Goal: Task Accomplishment & Management: Manage account settings

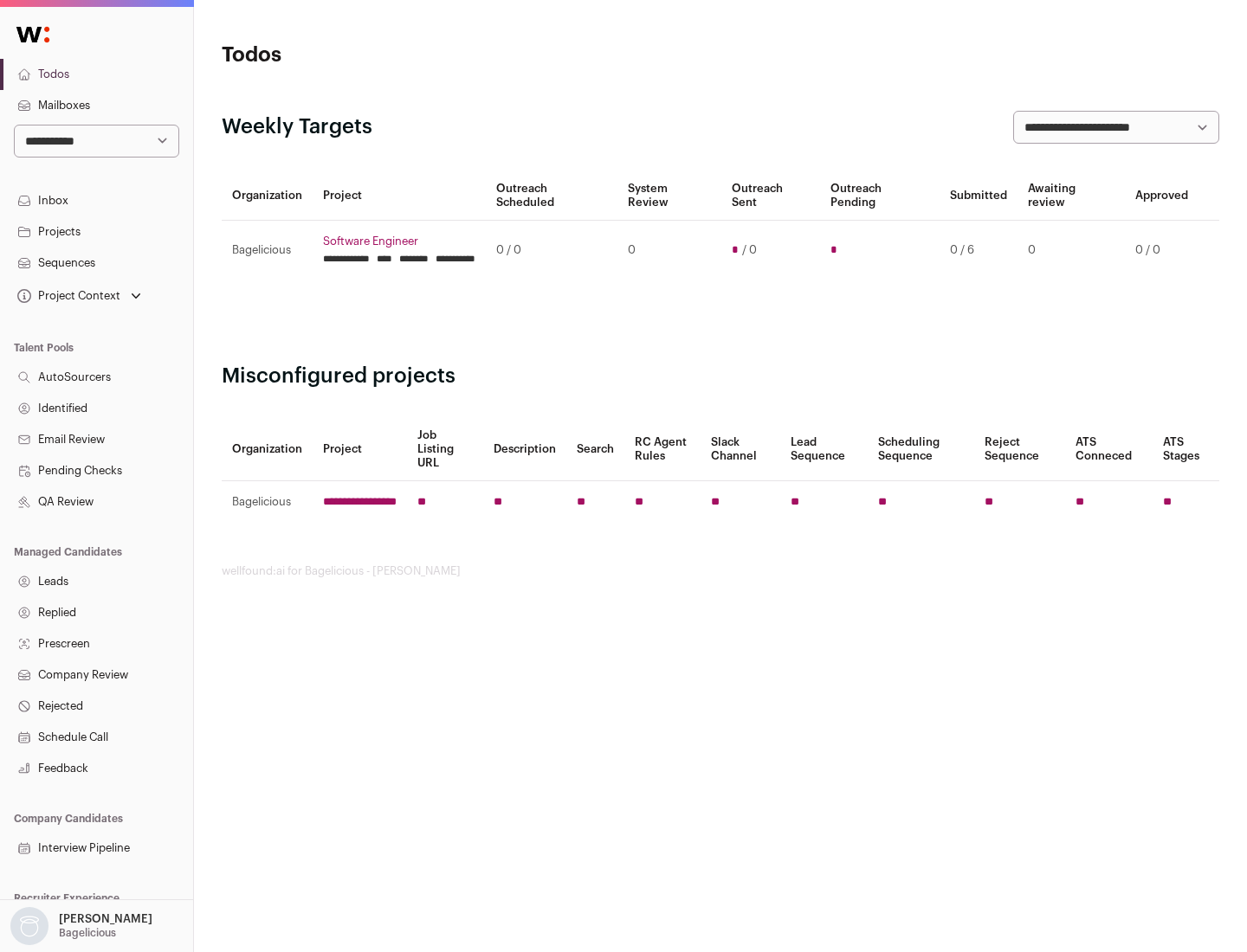
click at [96, 231] on link "Projects" at bounding box center [97, 231] width 193 height 31
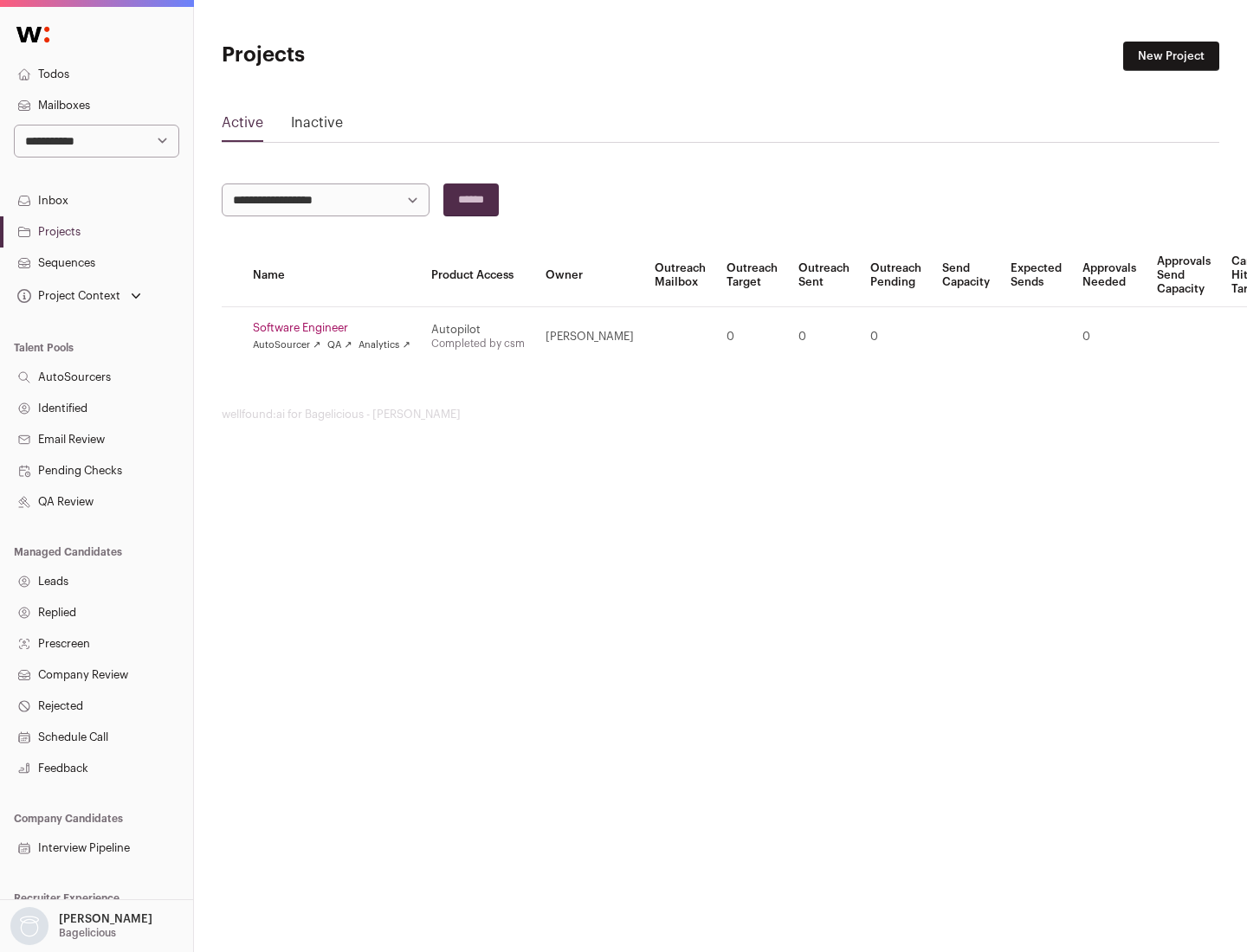
click at [337, 328] on link "Software Engineer" at bounding box center [331, 328] width 157 height 14
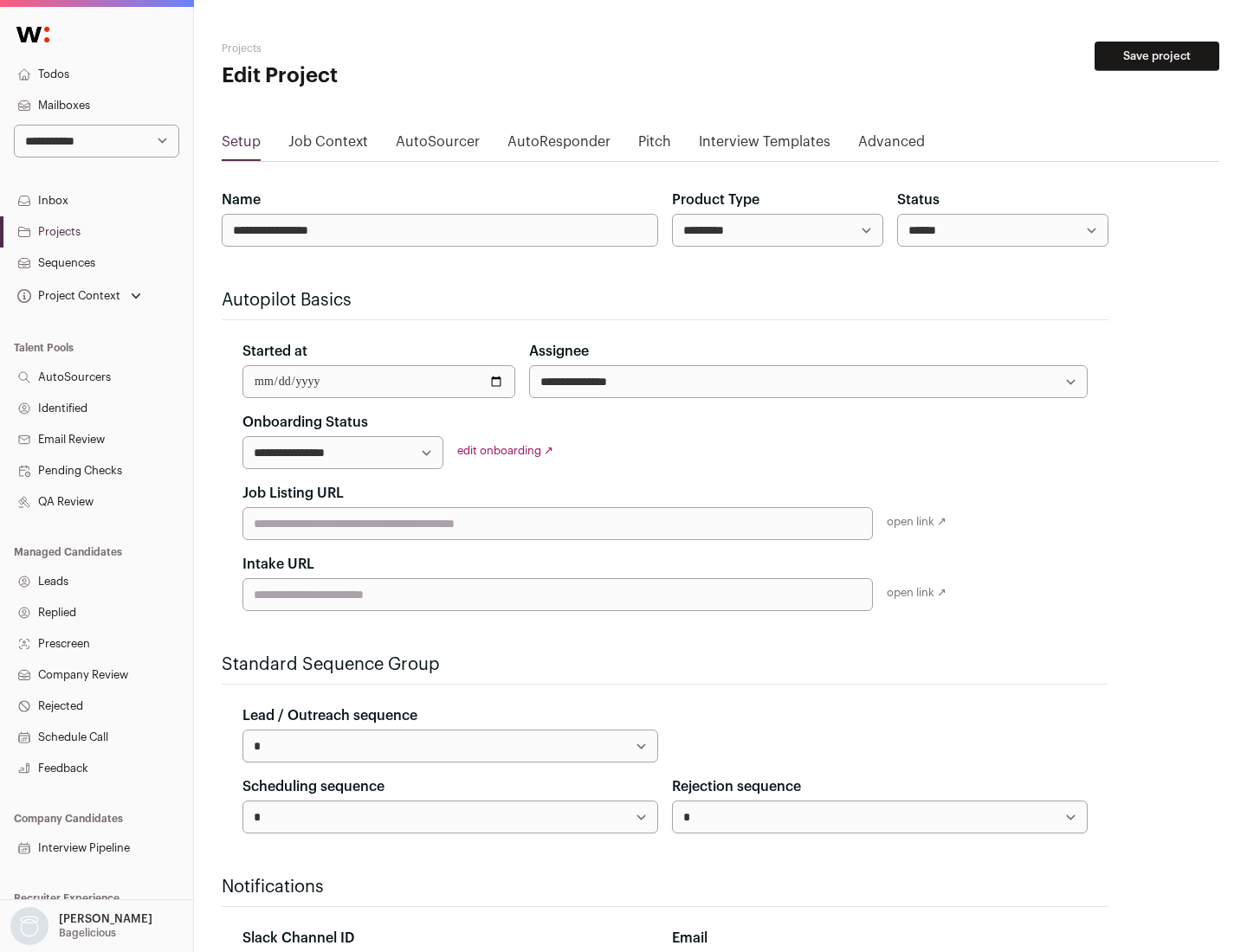
click at [1156, 56] on button "Save project" at bounding box center [1156, 55] width 125 height 29
